Goal: Task Accomplishment & Management: Manage account settings

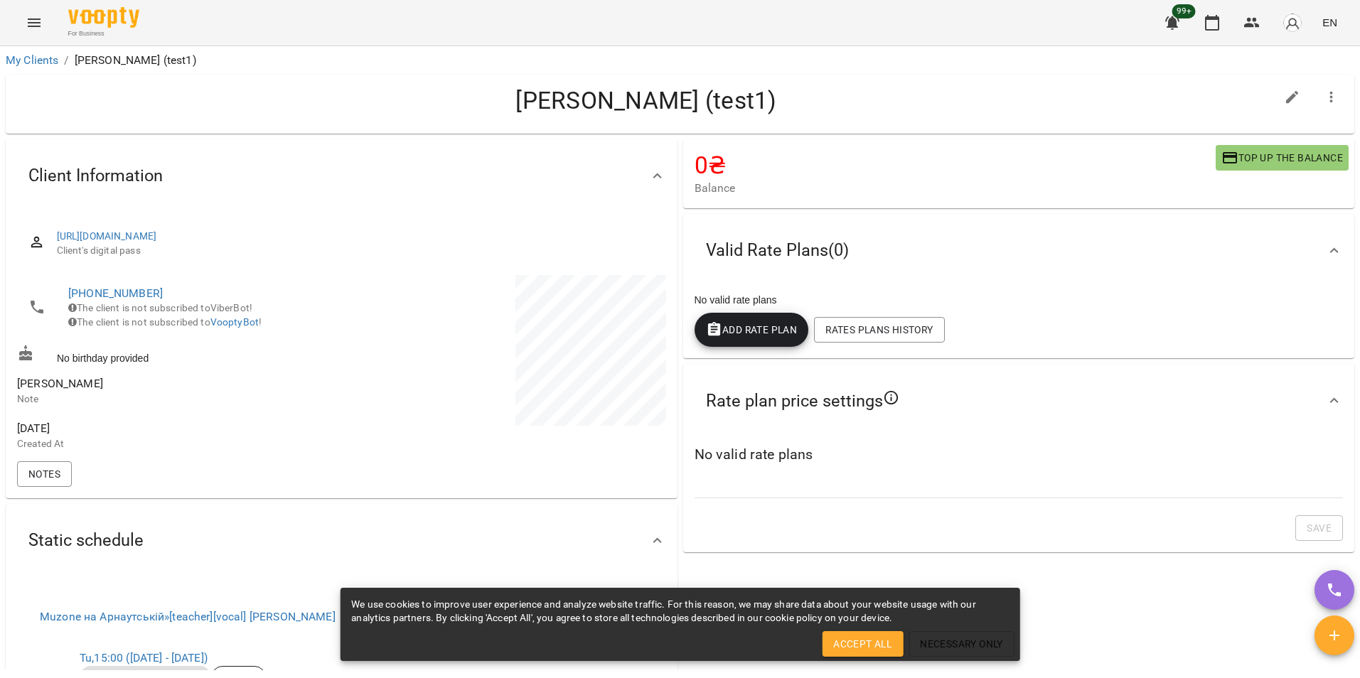
click at [33, 26] on icon "Menu" at bounding box center [34, 22] width 13 height 9
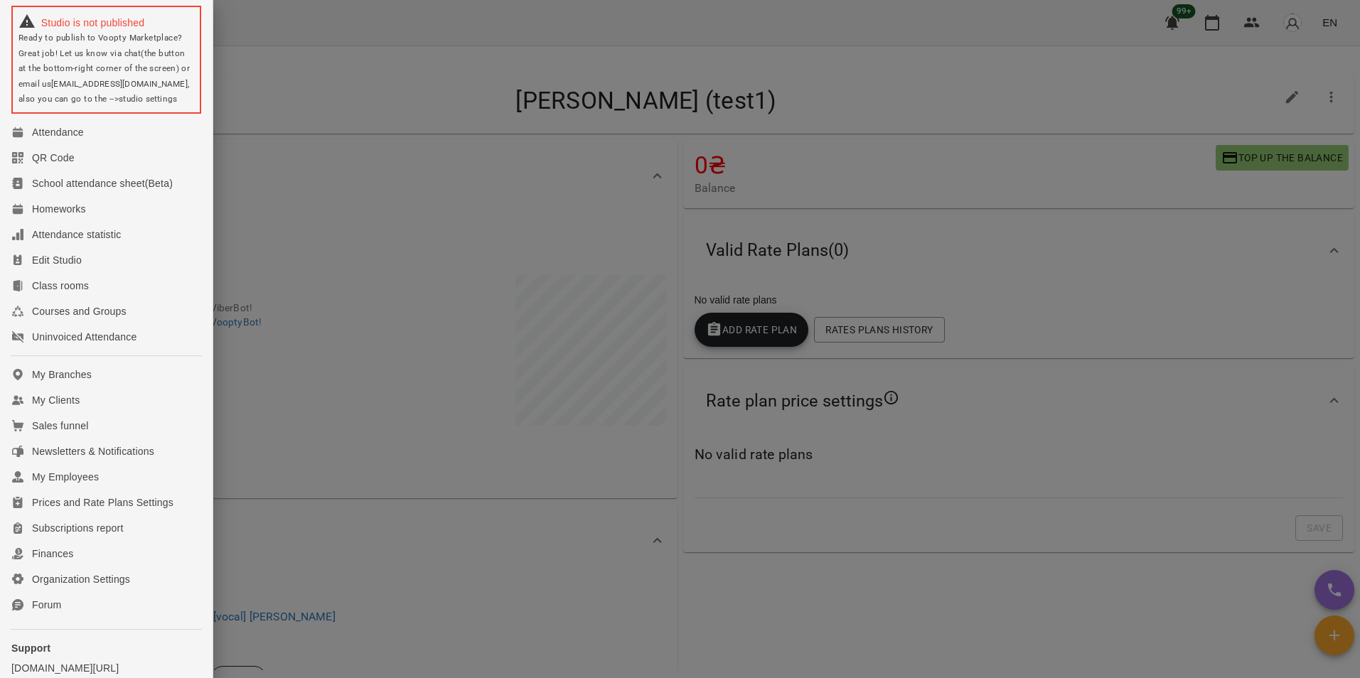
scroll to position [53, 0]
click at [346, 285] on div at bounding box center [680, 339] width 1360 height 678
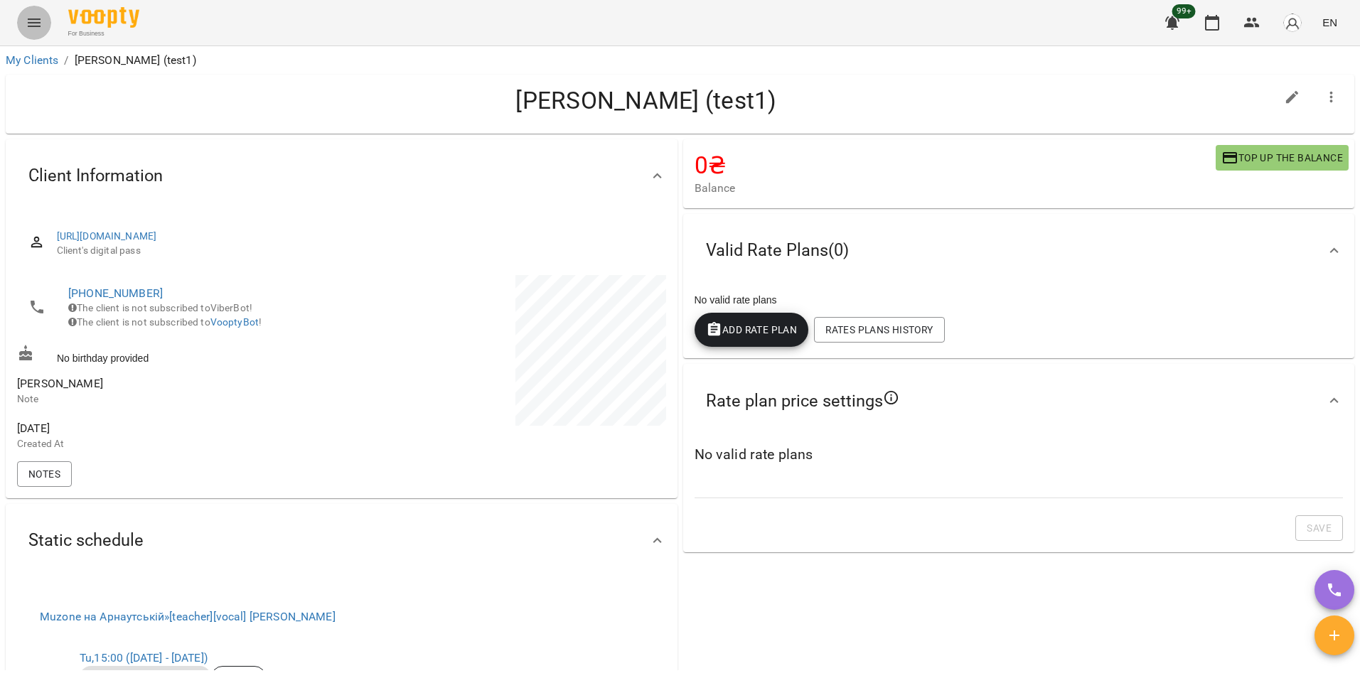
click at [39, 27] on icon "Menu" at bounding box center [34, 22] width 17 height 17
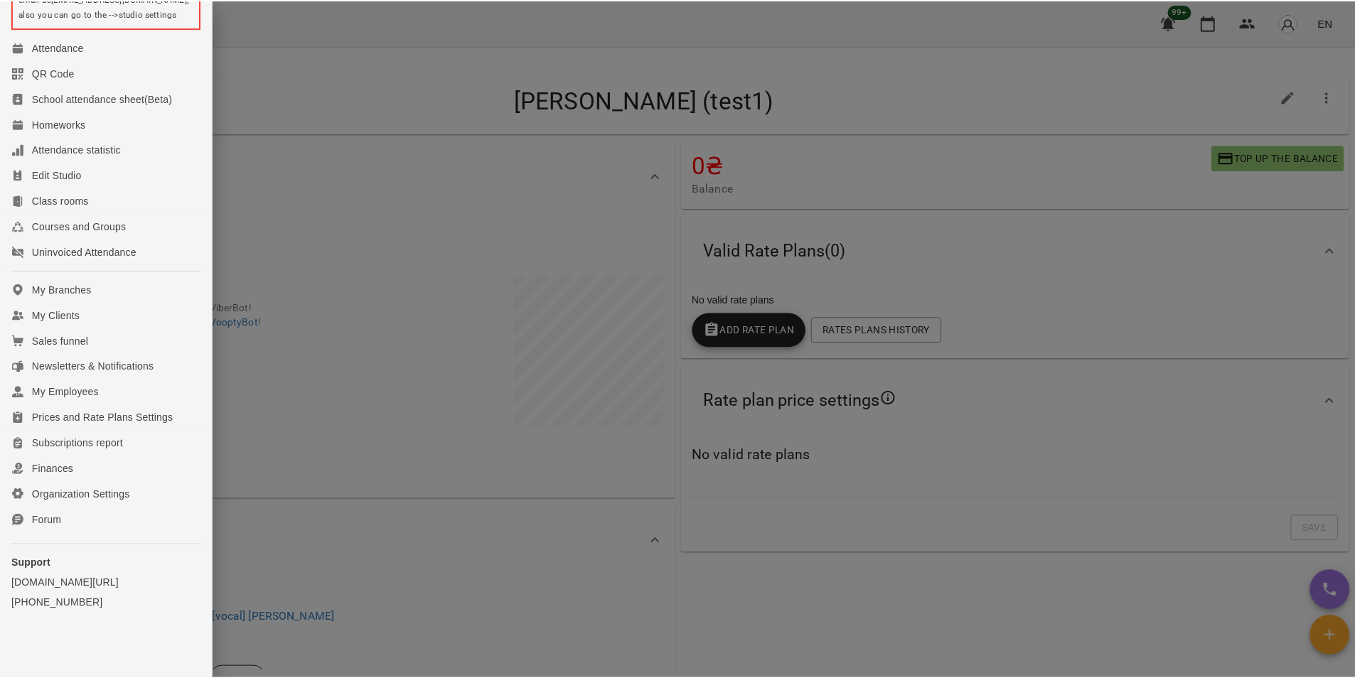
scroll to position [149, 0]
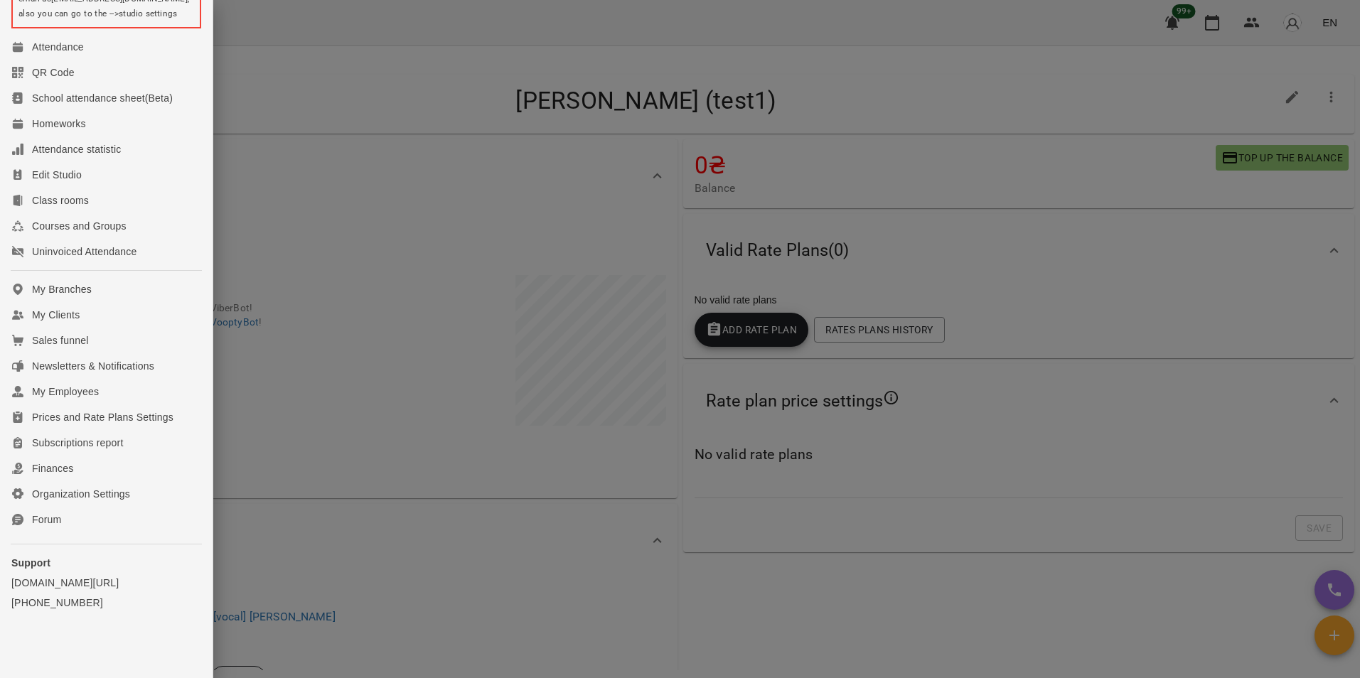
click at [305, 411] on div at bounding box center [680, 339] width 1360 height 678
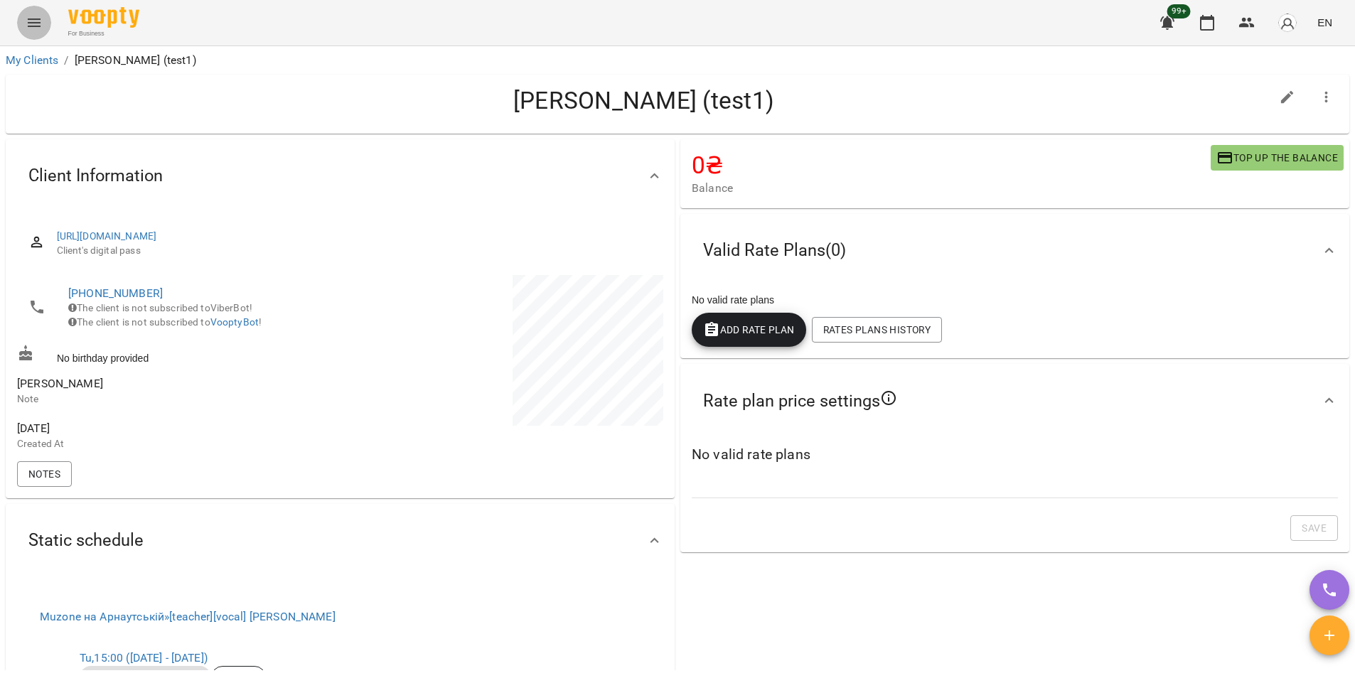
click at [42, 22] on icon "Menu" at bounding box center [34, 22] width 17 height 17
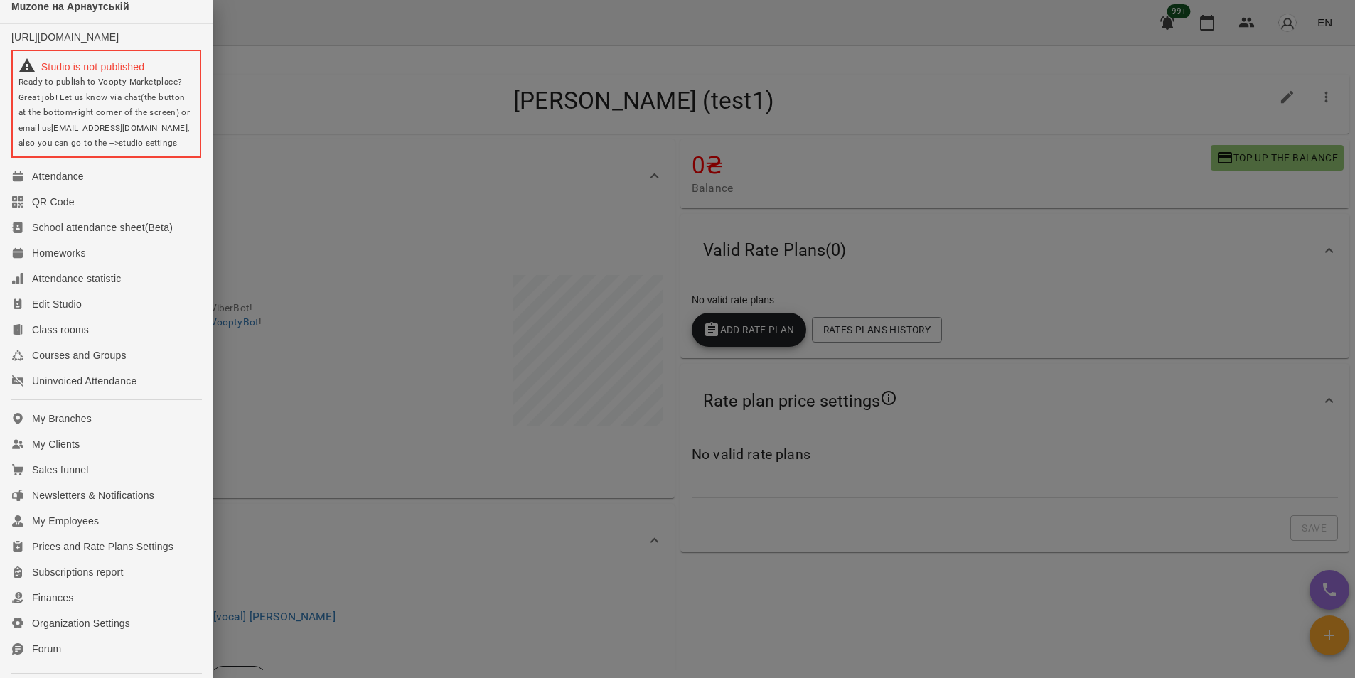
scroll to position [10, 0]
click at [102, 553] on div "Prices and Rate Plans Settings" at bounding box center [102, 547] width 141 height 14
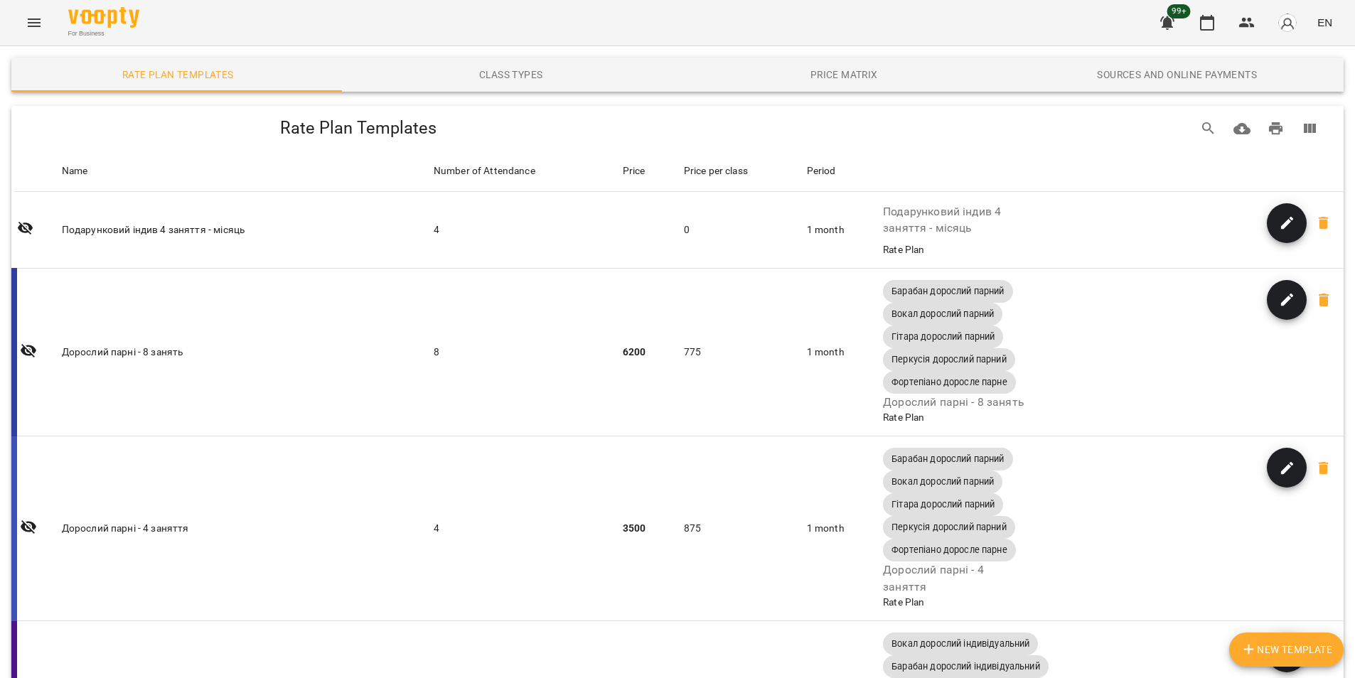
scroll to position [1298, 0]
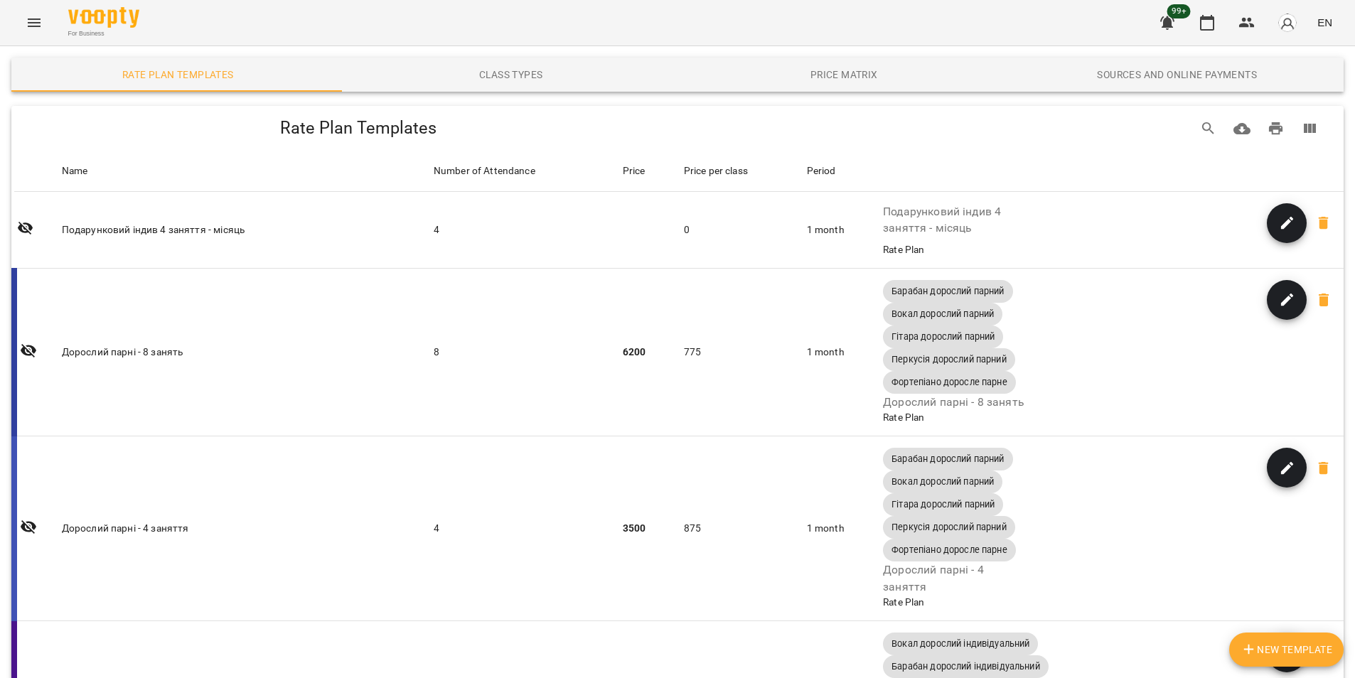
scroll to position [4747, 0]
drag, startPoint x: 803, startPoint y: 574, endPoint x: 846, endPoint y: 574, distance: 42.7
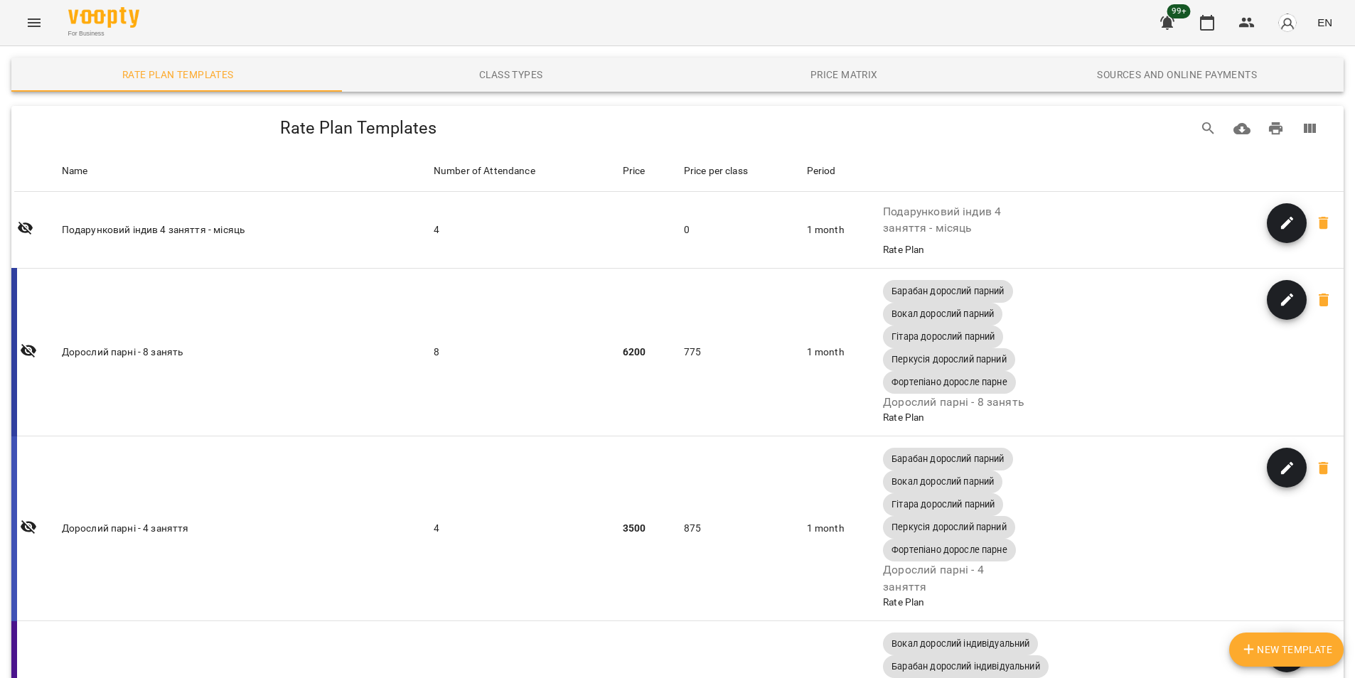
scroll to position [309, 0]
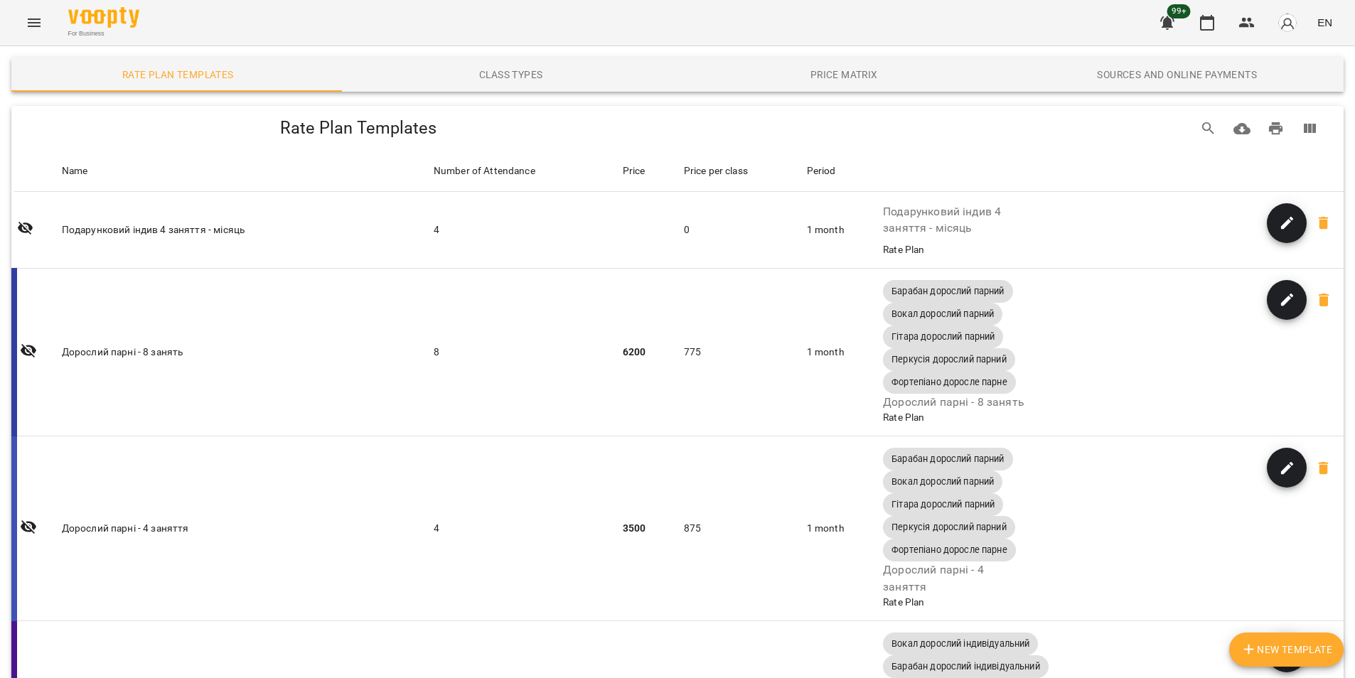
scroll to position [276, 0]
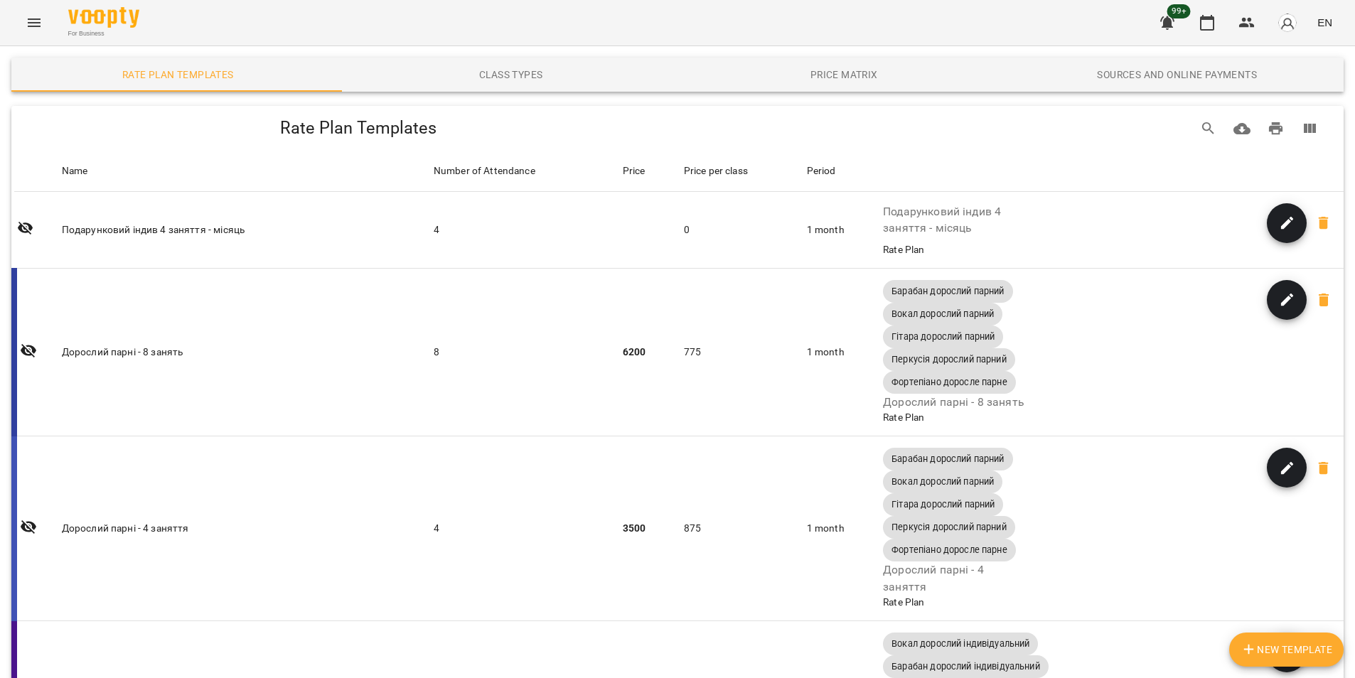
scroll to position [0, 0]
